Goal: Check status: Check status

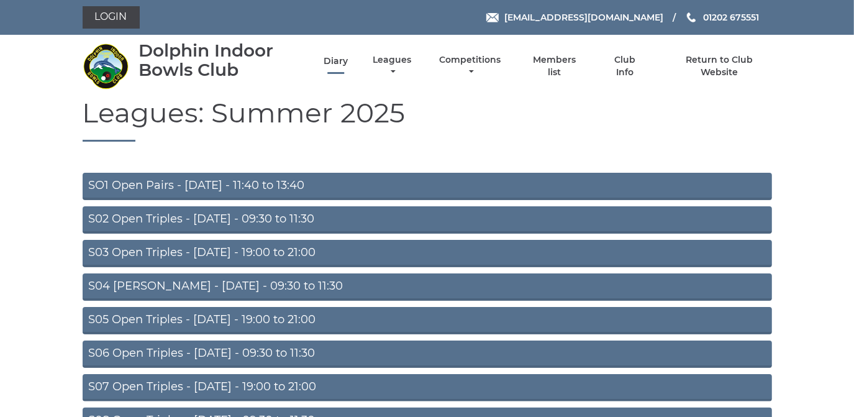
click at [335, 60] on link "Diary" at bounding box center [335, 61] width 24 height 12
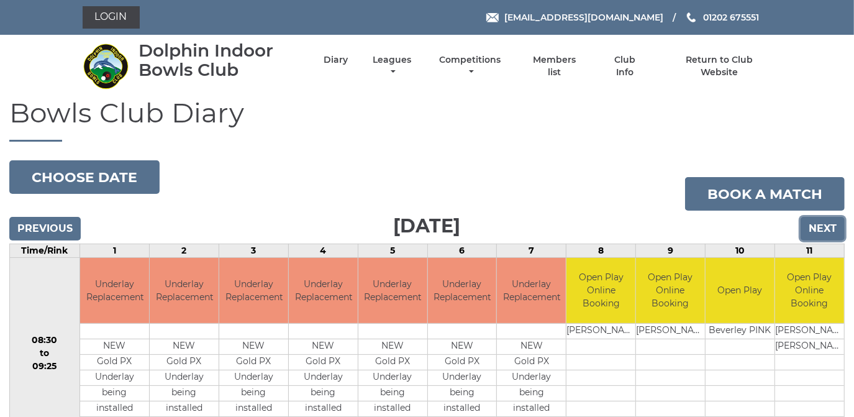
click at [821, 228] on input "Next" at bounding box center [822, 229] width 44 height 24
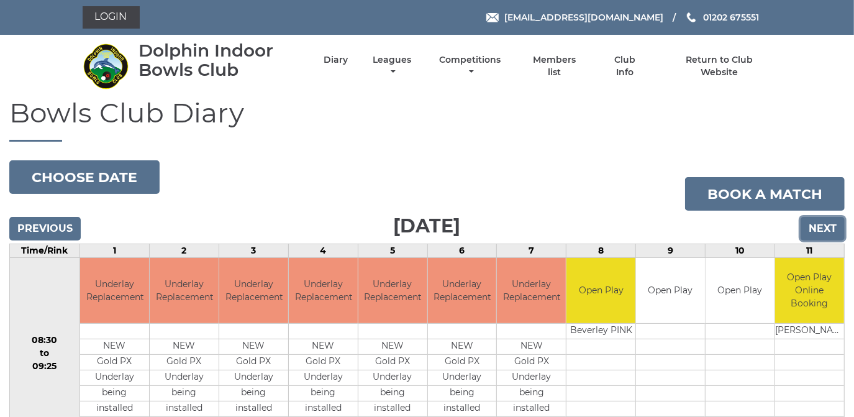
click at [831, 224] on input "Next" at bounding box center [822, 229] width 44 height 24
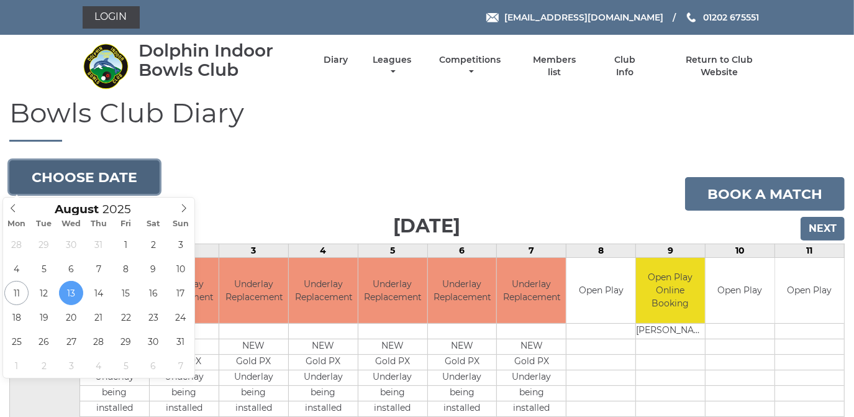
click at [90, 176] on button "Choose date" at bounding box center [84, 177] width 150 height 34
type input "[DATE]"
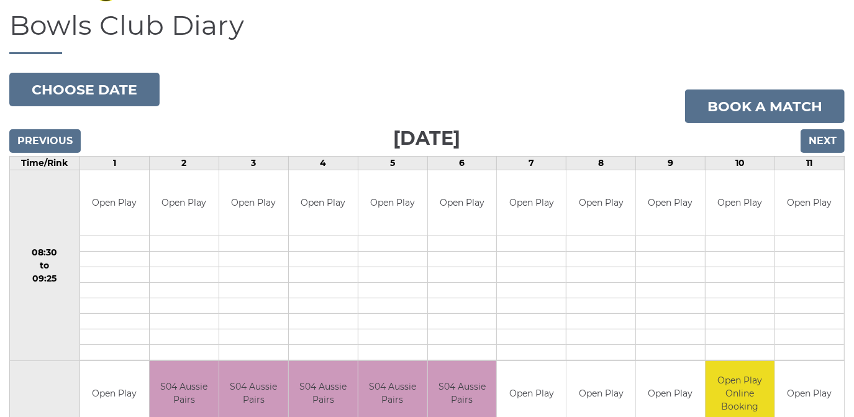
scroll to position [66, 0]
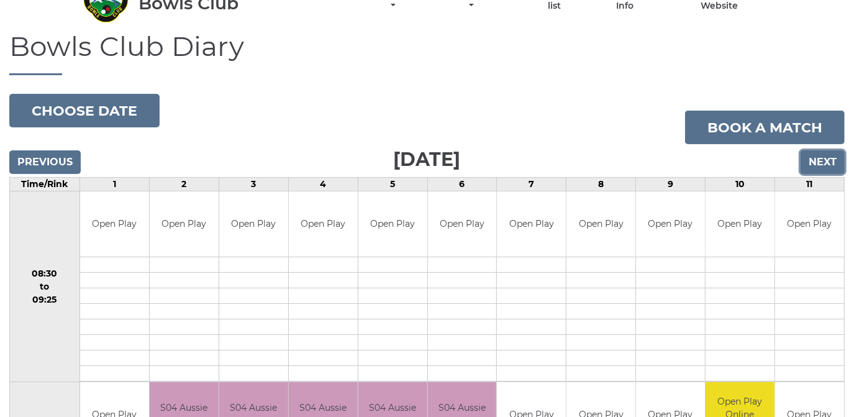
click at [827, 161] on input "Next" at bounding box center [822, 162] width 44 height 24
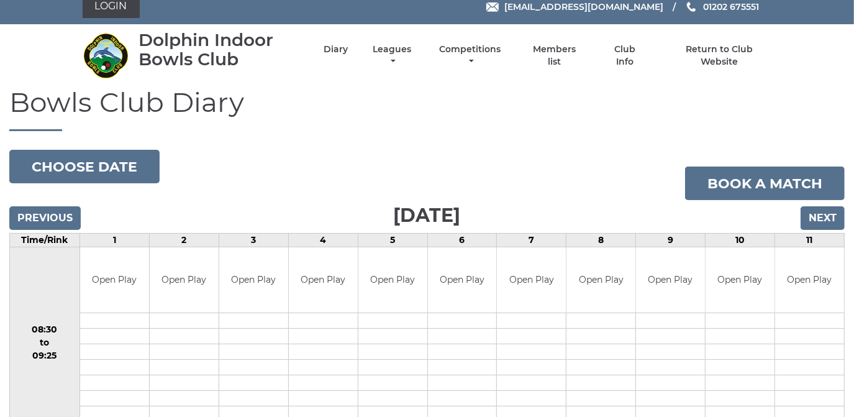
scroll to position [10, 0]
